Goal: Complete application form

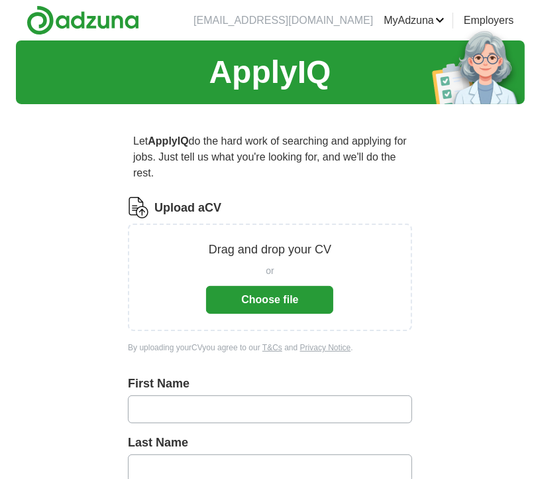
click at [137, 225] on div "Drag and drop your CV or Choose file" at bounding box center [270, 276] width 284 height 107
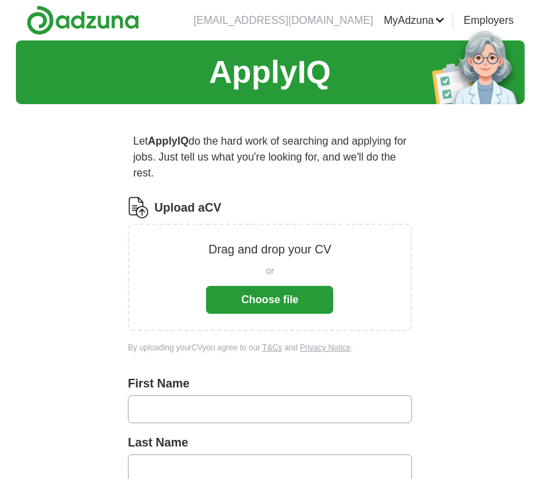
click at [252, 250] on p "Drag and drop your CV" at bounding box center [270, 250] width 123 height 18
click at [222, 224] on div "Drag and drop your CV or Choose file" at bounding box center [270, 276] width 284 height 107
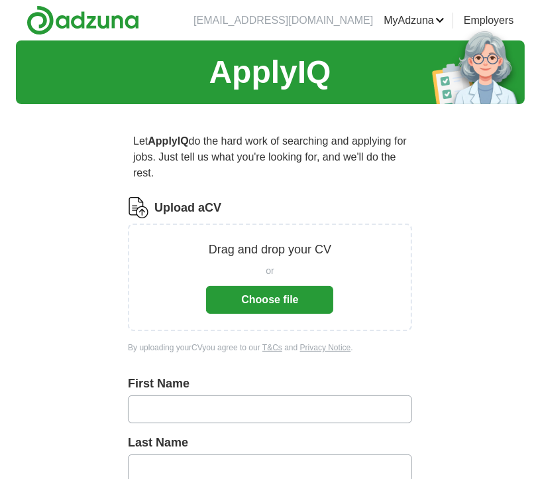
click at [222, 224] on div "Drag and drop your CV or Choose file" at bounding box center [270, 276] width 284 height 107
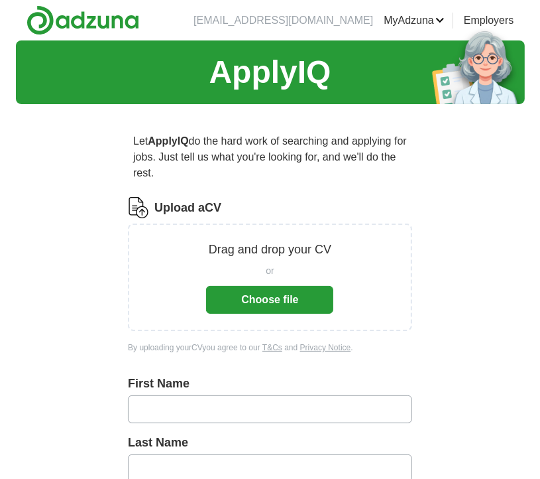
click at [146, 398] on input "text" at bounding box center [270, 409] width 284 height 28
type input "*"
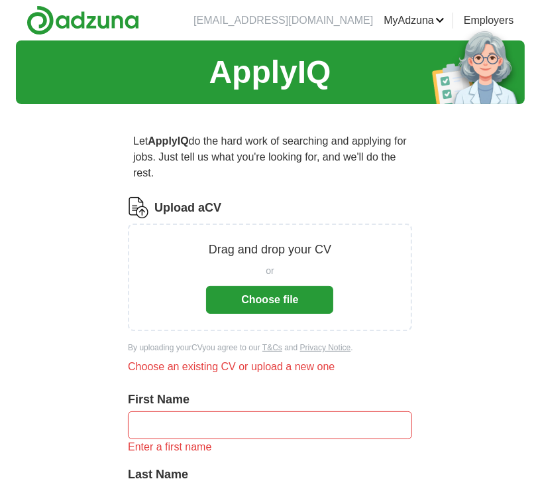
click at [146, 411] on input "text" at bounding box center [270, 425] width 284 height 28
drag, startPoint x: 198, startPoint y: 261, endPoint x: 195, endPoint y: 225, distance: 35.9
click at [195, 225] on div "Drag and drop your CV or Choose file" at bounding box center [270, 276] width 284 height 107
